Goal: Information Seeking & Learning: Find specific fact

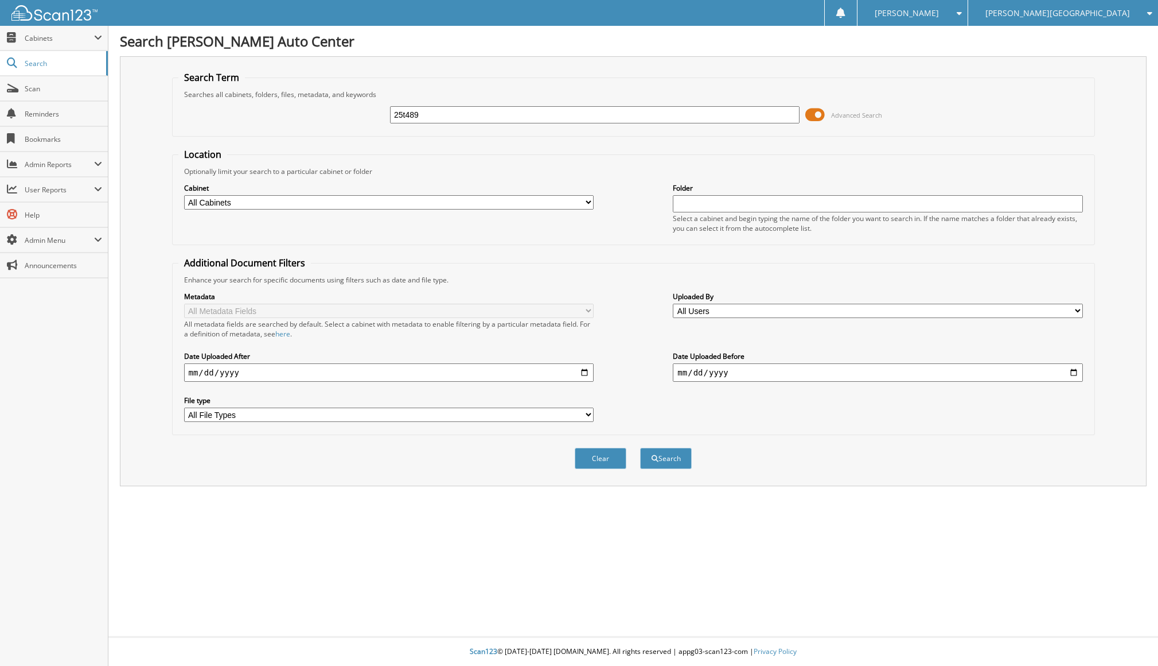
type input "25t489"
click at [640, 448] on button "Search" at bounding box center [666, 458] width 52 height 21
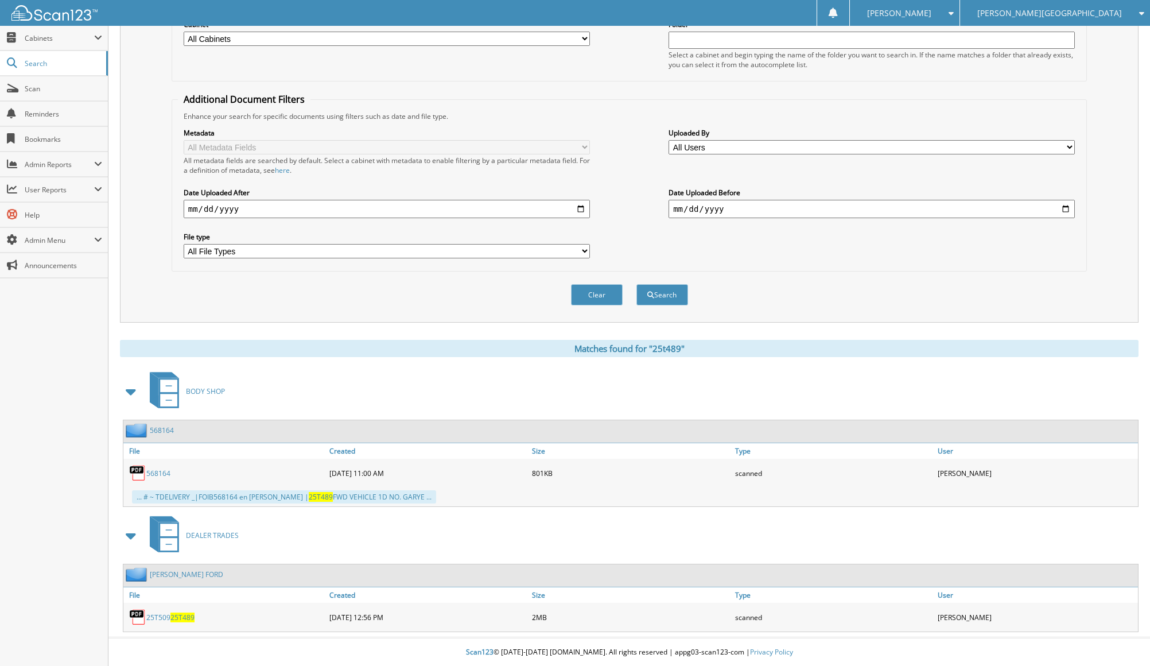
scroll to position [165, 0]
click at [177, 615] on span "25T489" at bounding box center [182, 617] width 24 height 10
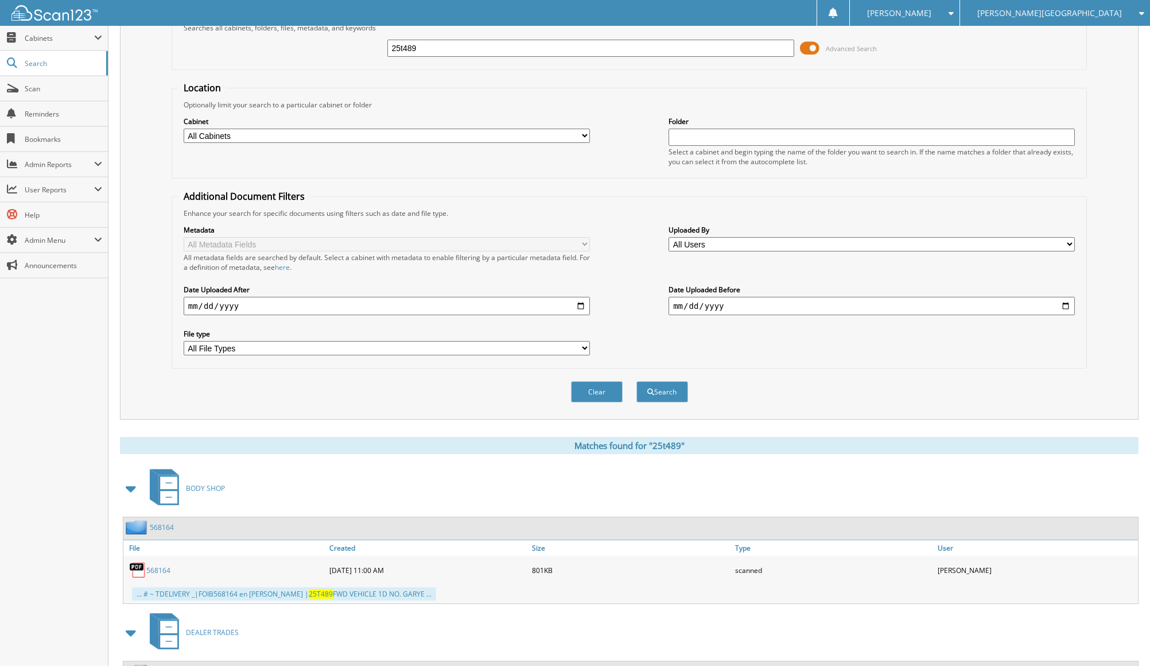
scroll to position [0, 0]
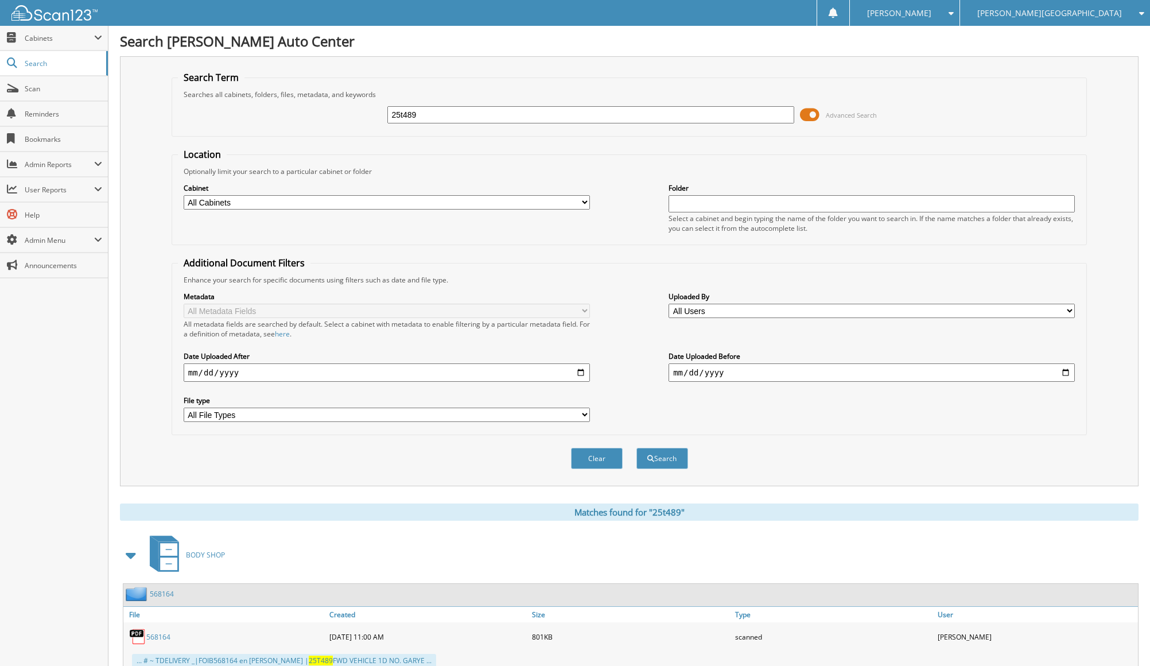
drag, startPoint x: 528, startPoint y: 120, endPoint x: 378, endPoint y: 120, distance: 150.3
click at [378, 120] on div "25t489 Advanced Search" at bounding box center [629, 114] width 903 height 31
type input "25T493"
click at [636, 448] on button "Search" at bounding box center [662, 458] width 52 height 21
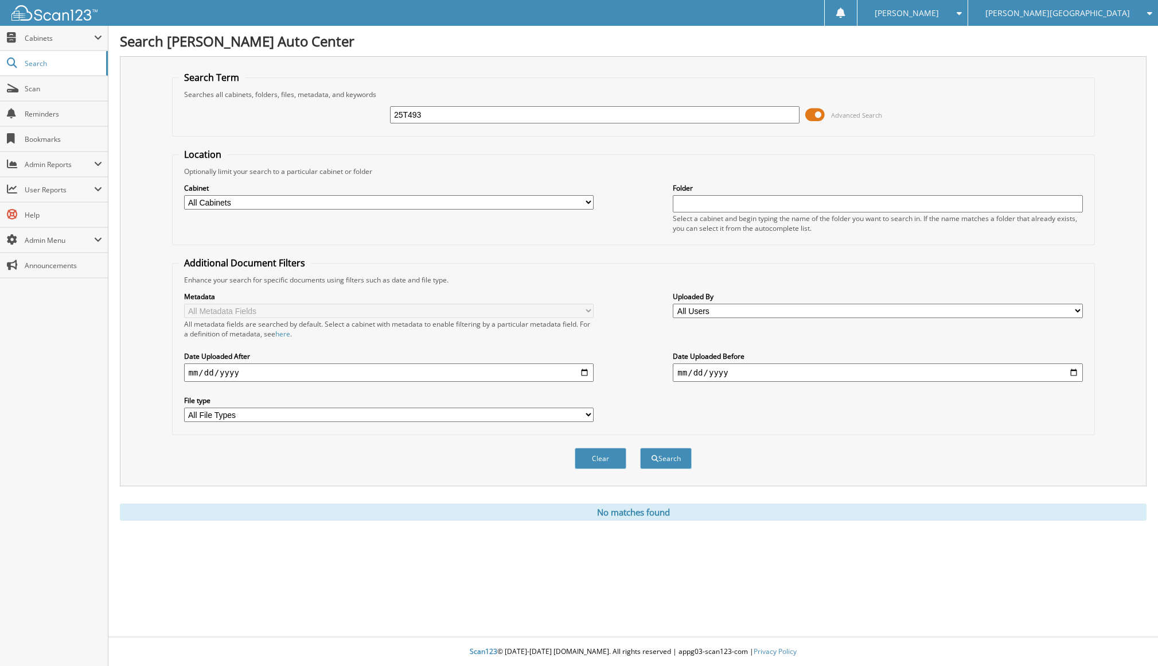
drag, startPoint x: 439, startPoint y: 113, endPoint x: 157, endPoint y: 87, distance: 283.5
click at [153, 90] on div "Search Term Searches all cabinets, folders, files, metadata, and keywords 25T49…" at bounding box center [633, 271] width 1027 height 430
click at [70, 84] on span "Scan" at bounding box center [63, 89] width 77 height 10
